Goal: Information Seeking & Learning: Learn about a topic

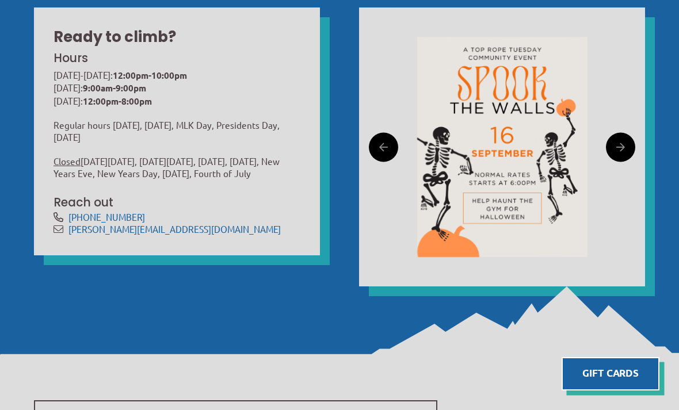
click at [631, 162] on link at bounding box center [620, 146] width 29 height 29
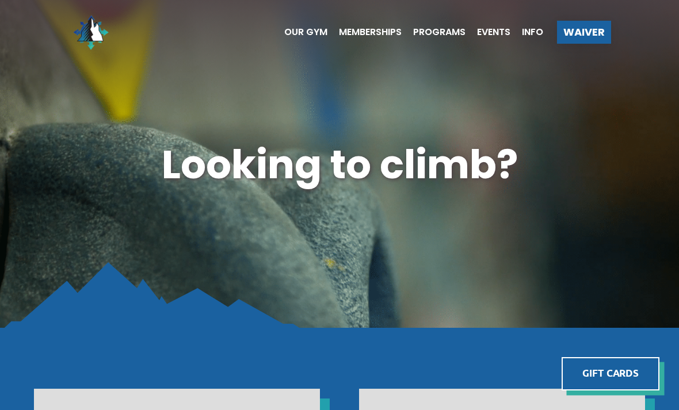
click at [362, 36] on span "Memberships" at bounding box center [370, 32] width 63 height 9
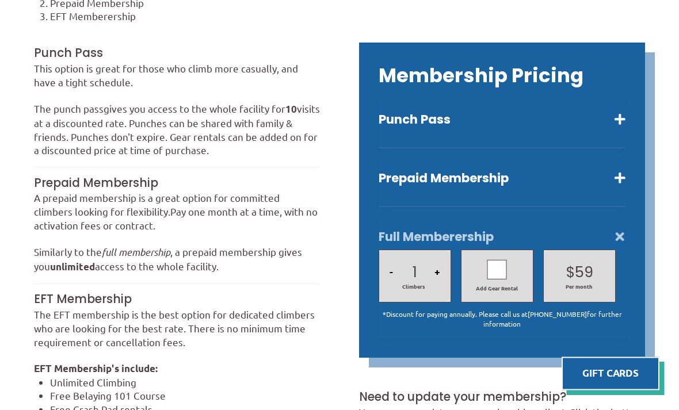
scroll to position [310, 0]
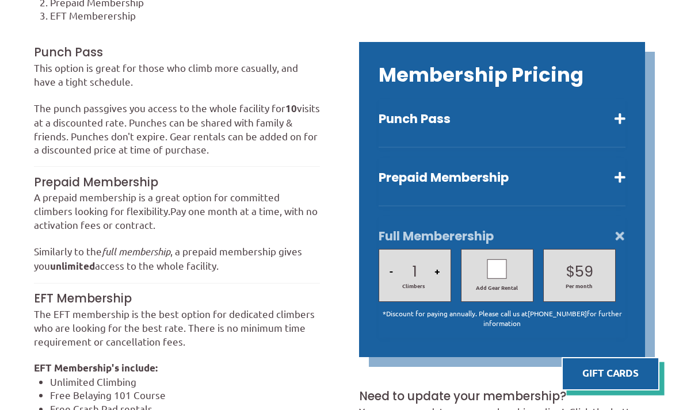
click at [413, 186] on button "Prepaid Membership" at bounding box center [502, 178] width 247 height 16
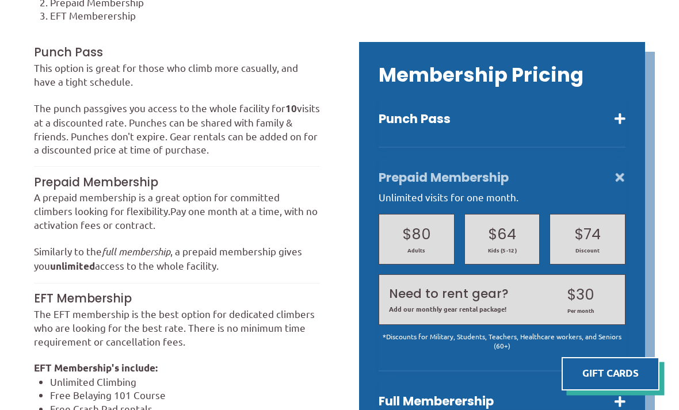
click at [393, 178] on div "Prepaid Membership Unlimited visits for one month. $80 Adults $64 Kids (5 -12 )…" at bounding box center [502, 265] width 247 height 214
click at [389, 127] on button "Punch Pass" at bounding box center [502, 119] width 247 height 16
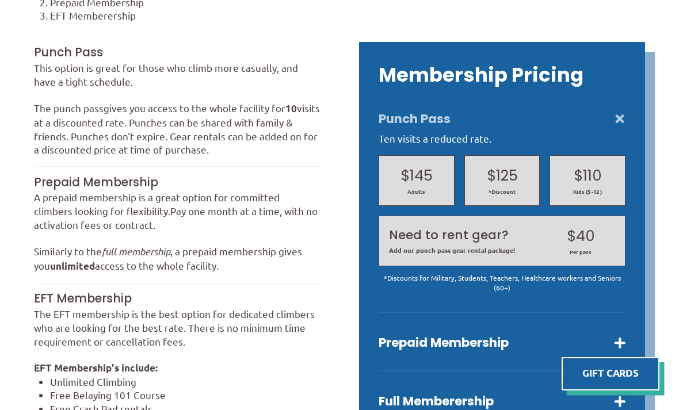
click at [391, 127] on button "Punch Pass" at bounding box center [502, 119] width 247 height 16
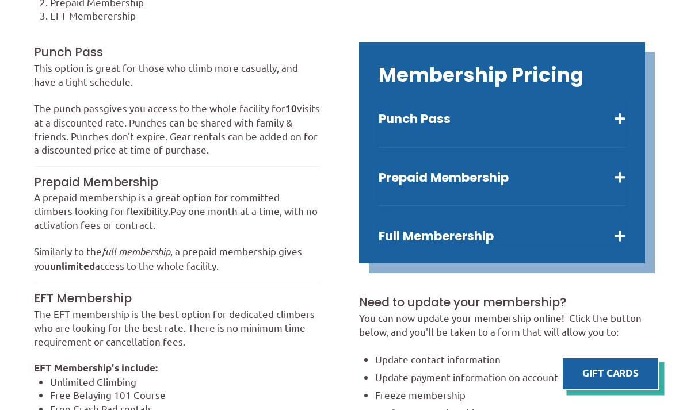
click at [397, 245] on button "Full Memberership" at bounding box center [502, 237] width 247 height 16
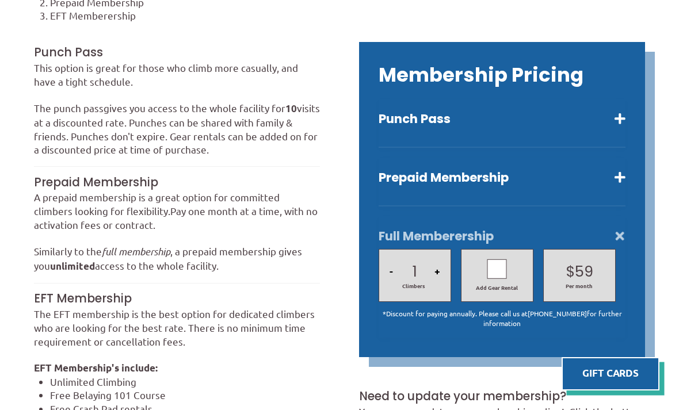
click at [396, 235] on div "Full Memberership 1 - Climbers + Add Gear Rental $ 59 $ 79 Per month *Discount …" at bounding box center [502, 277] width 247 height 122
click at [397, 127] on button "Punch Pass" at bounding box center [502, 119] width 247 height 16
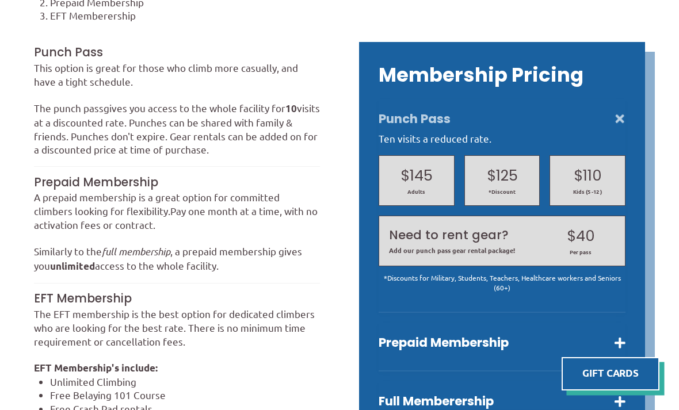
click at [395, 126] on button "Punch Pass" at bounding box center [502, 119] width 247 height 16
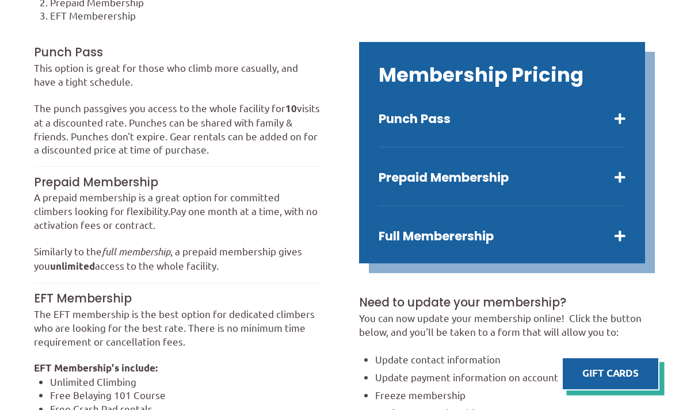
click at [392, 127] on button "Punch Pass" at bounding box center [502, 119] width 247 height 16
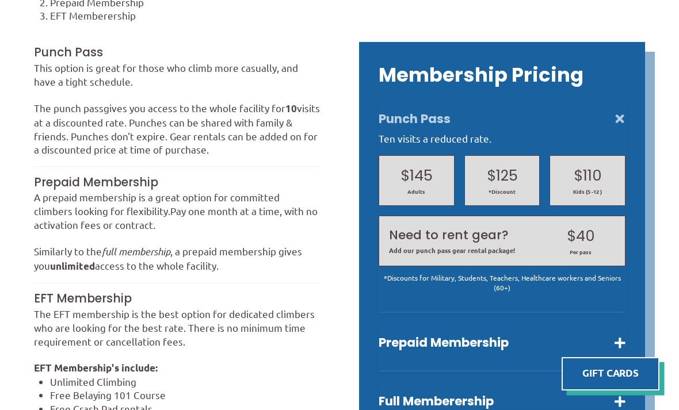
click at [401, 146] on div "Ten visits a reduced rate." at bounding box center [502, 139] width 247 height 14
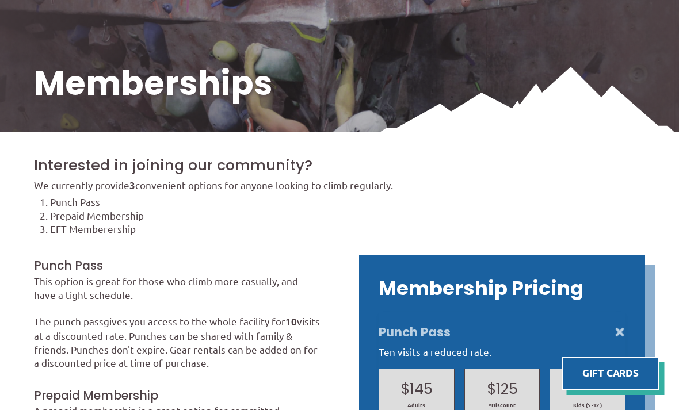
scroll to position [0, 0]
